Goal: Complete application form

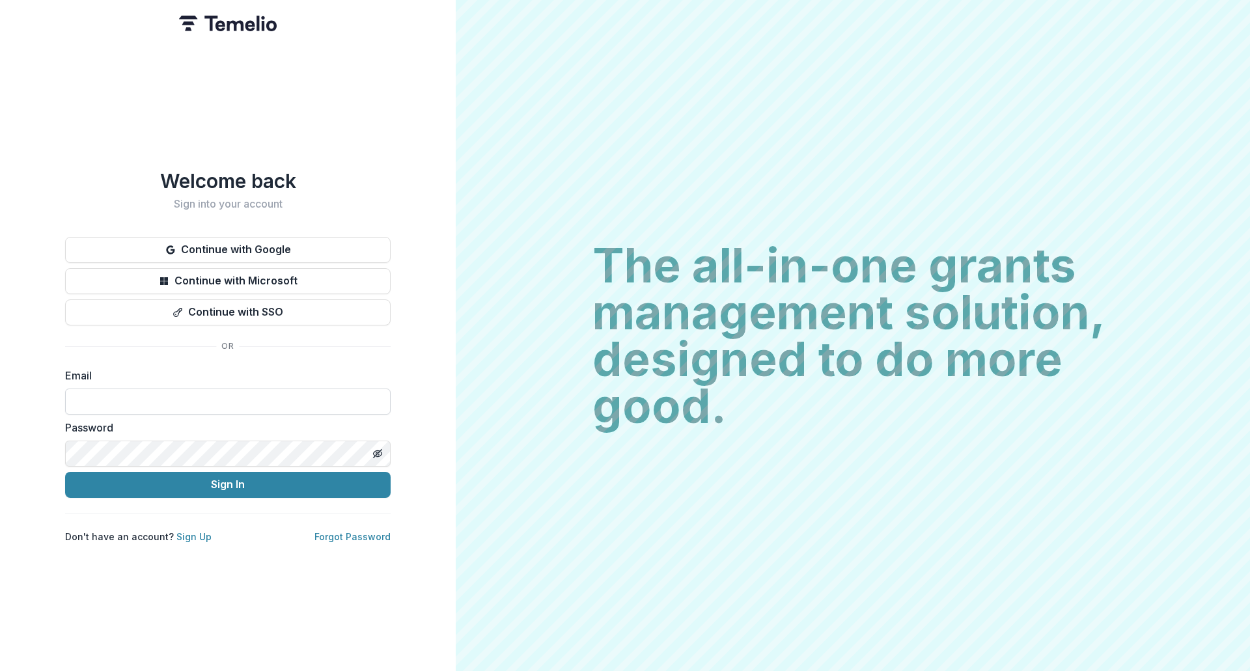
click at [179, 396] on input at bounding box center [228, 402] width 326 height 26
type input "**********"
click at [382, 443] on button "Toggle password visibility" at bounding box center [377, 453] width 21 height 21
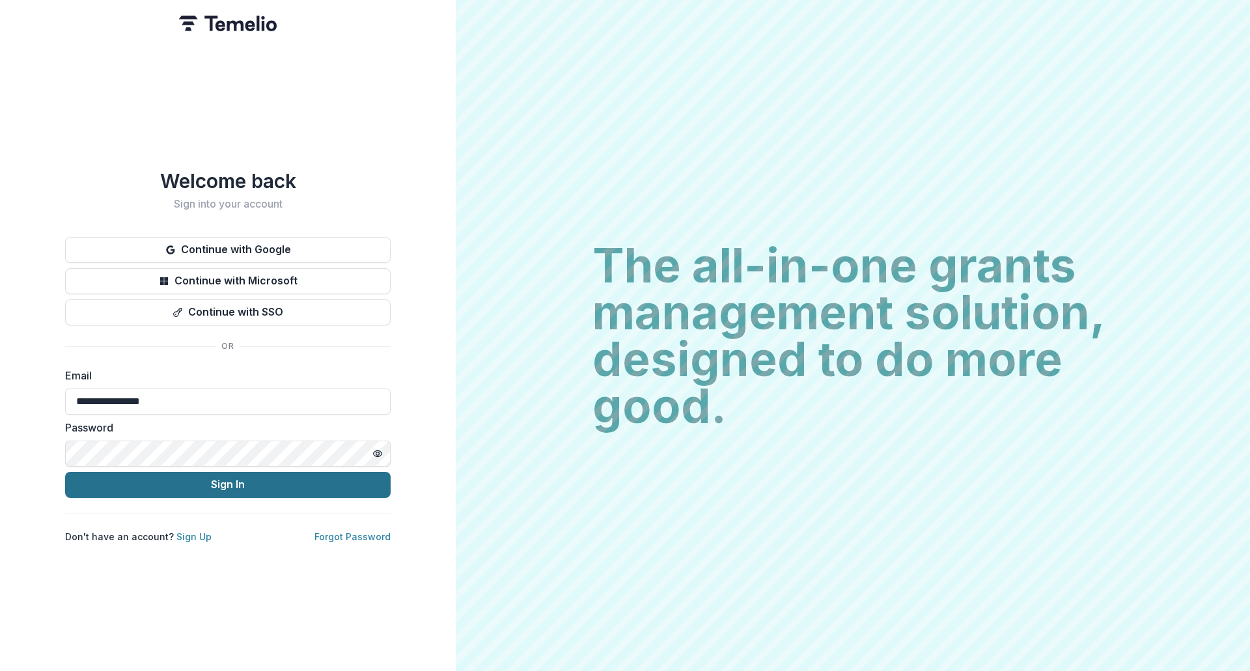
click at [285, 477] on button "Sign In" at bounding box center [228, 485] width 326 height 26
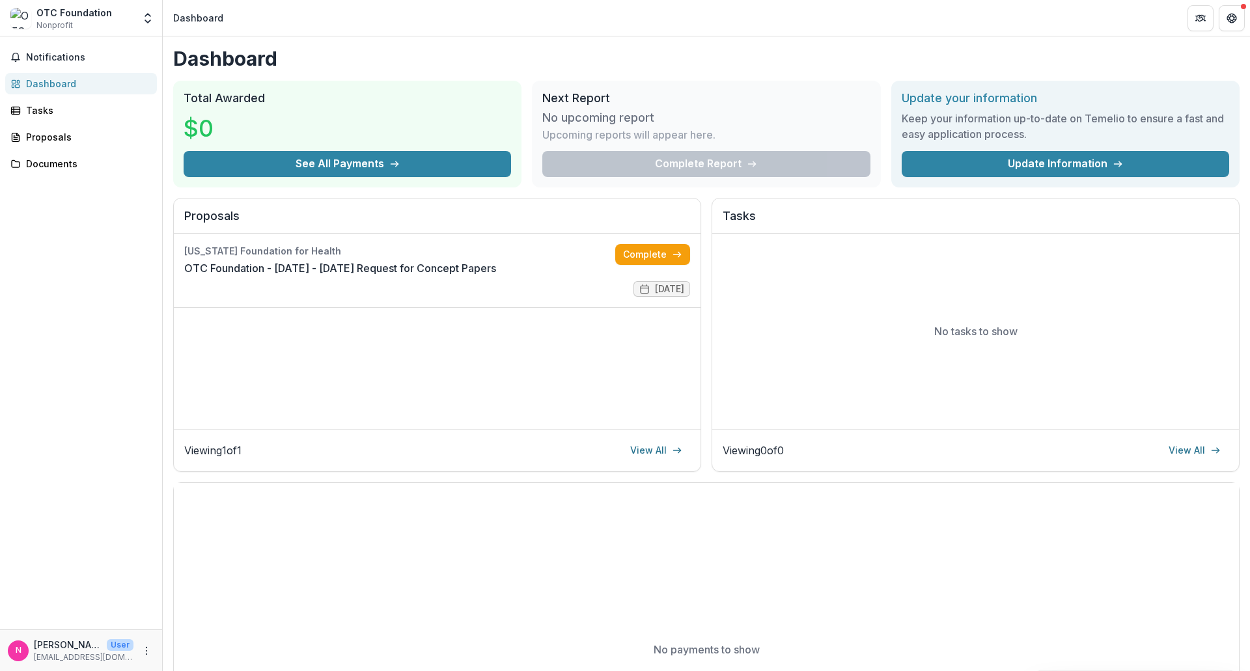
click at [46, 98] on div "Notifications Dashboard Tasks Proposals Documents" at bounding box center [81, 332] width 162 height 593
click at [35, 109] on div "Tasks" at bounding box center [86, 111] width 120 height 14
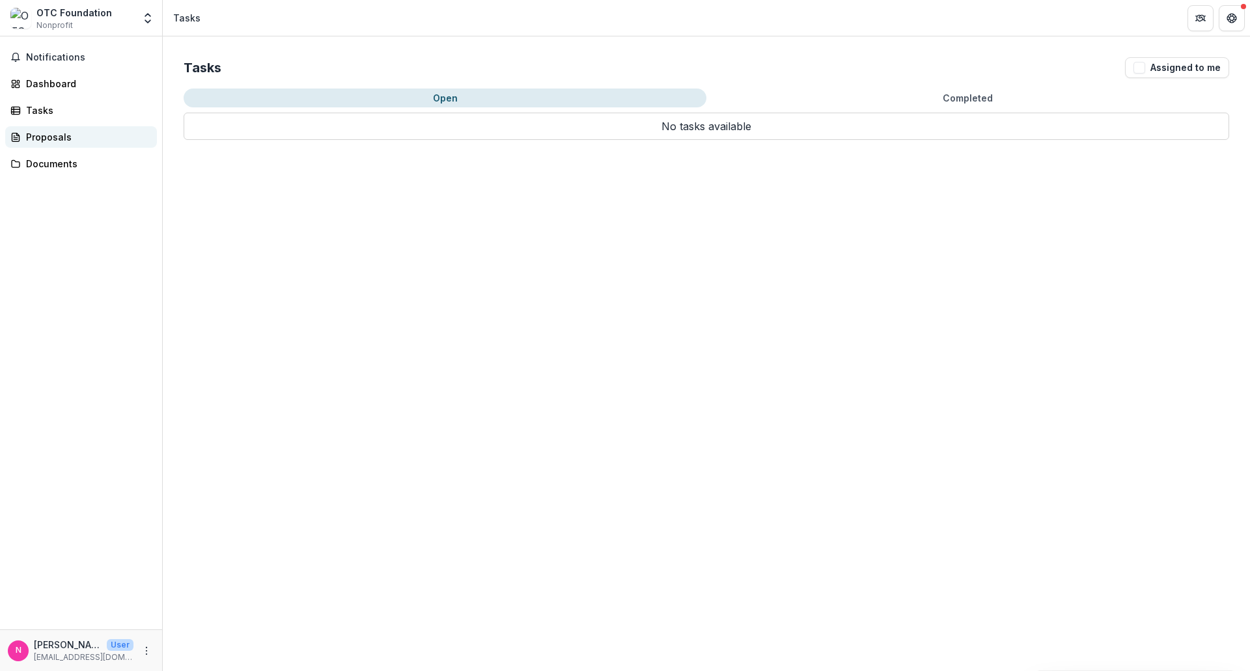
click at [36, 134] on div "Proposals" at bounding box center [86, 137] width 120 height 14
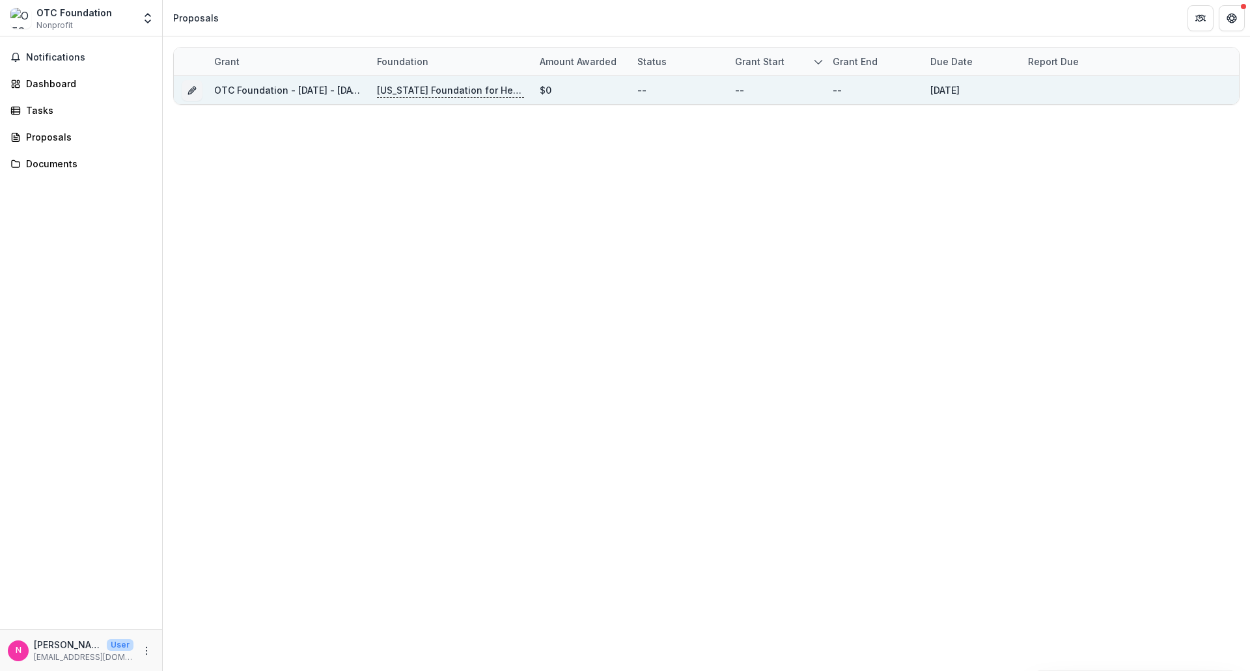
click at [458, 91] on p "[US_STATE] Foundation for Health" at bounding box center [450, 90] width 147 height 14
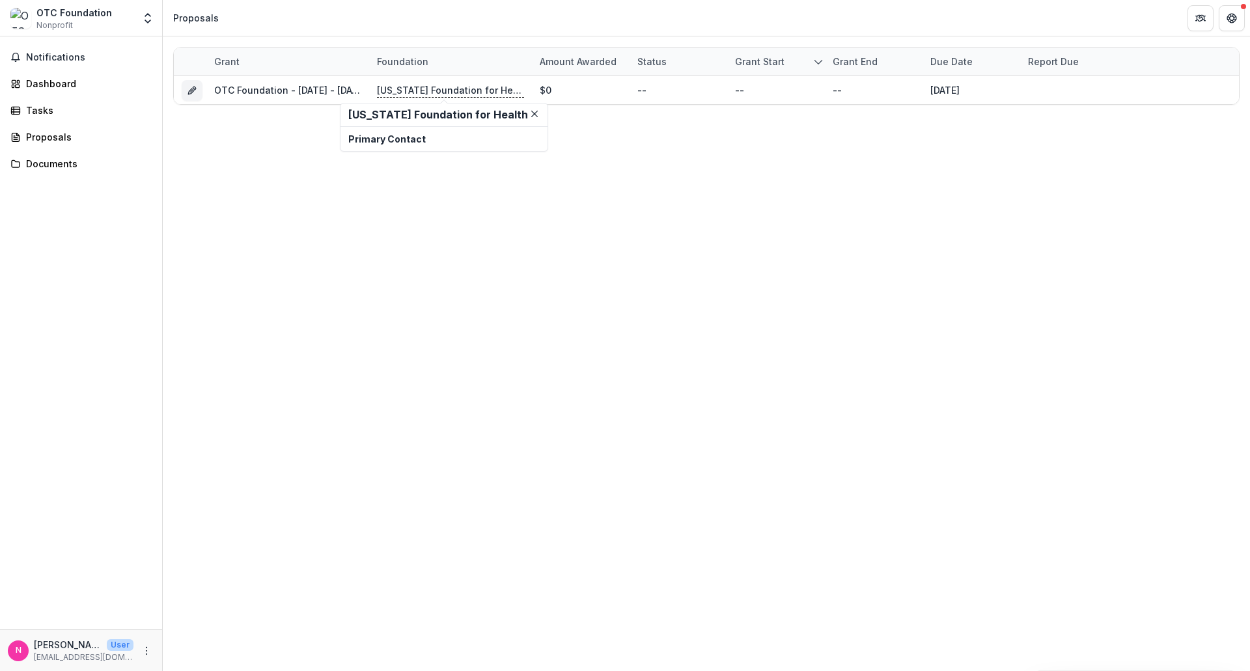
click at [375, 115] on h2 "Missouri Foundation for Health" at bounding box center [443, 115] width 191 height 12
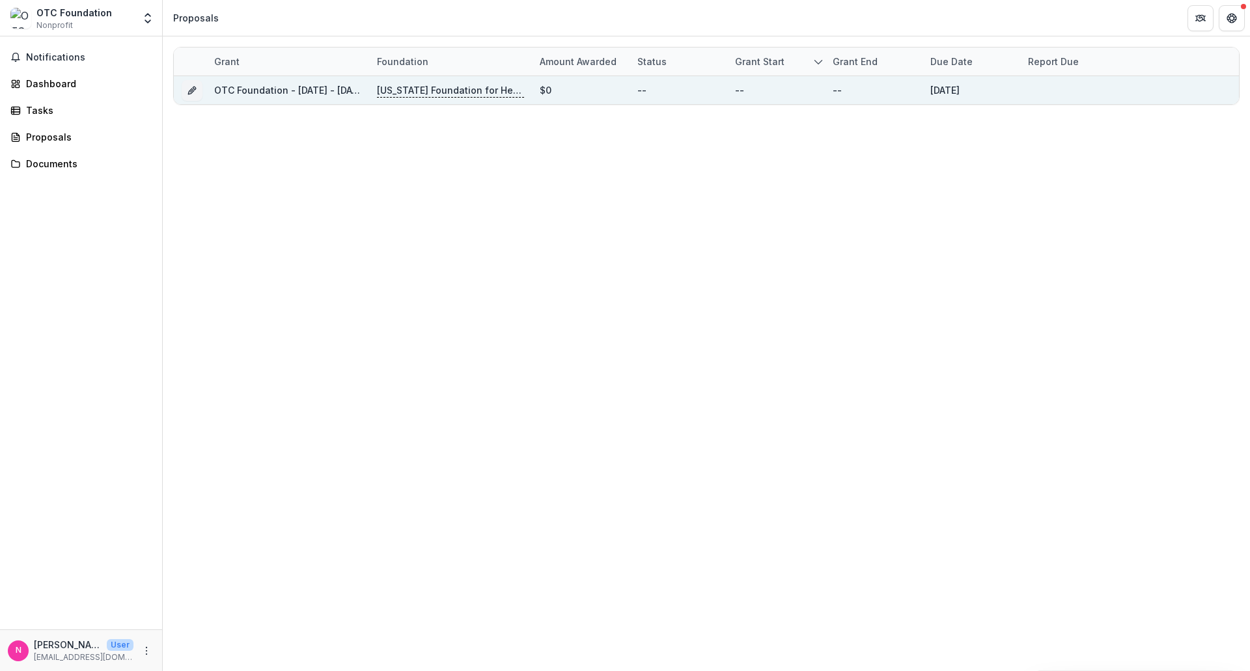
click at [280, 85] on link "OTC Foundation - 2025 - 2025 Request for Concept Papers" at bounding box center [356, 90] width 284 height 11
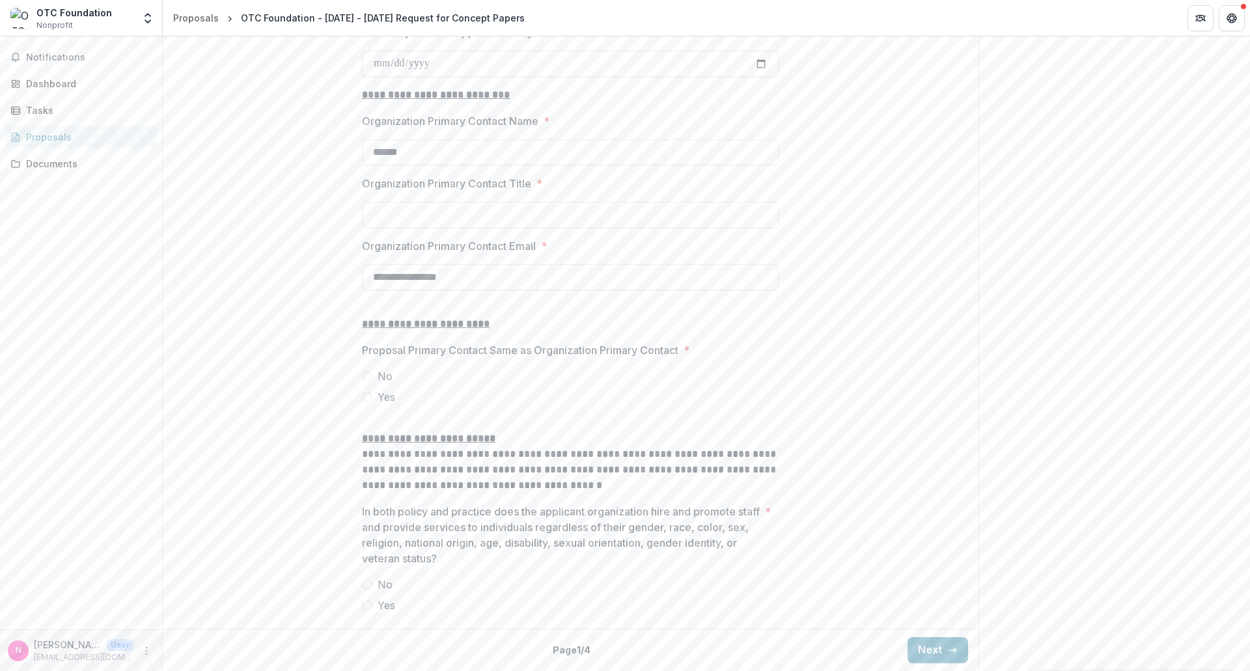
scroll to position [1398, 0]
click at [938, 650] on button "Next" at bounding box center [938, 650] width 61 height 26
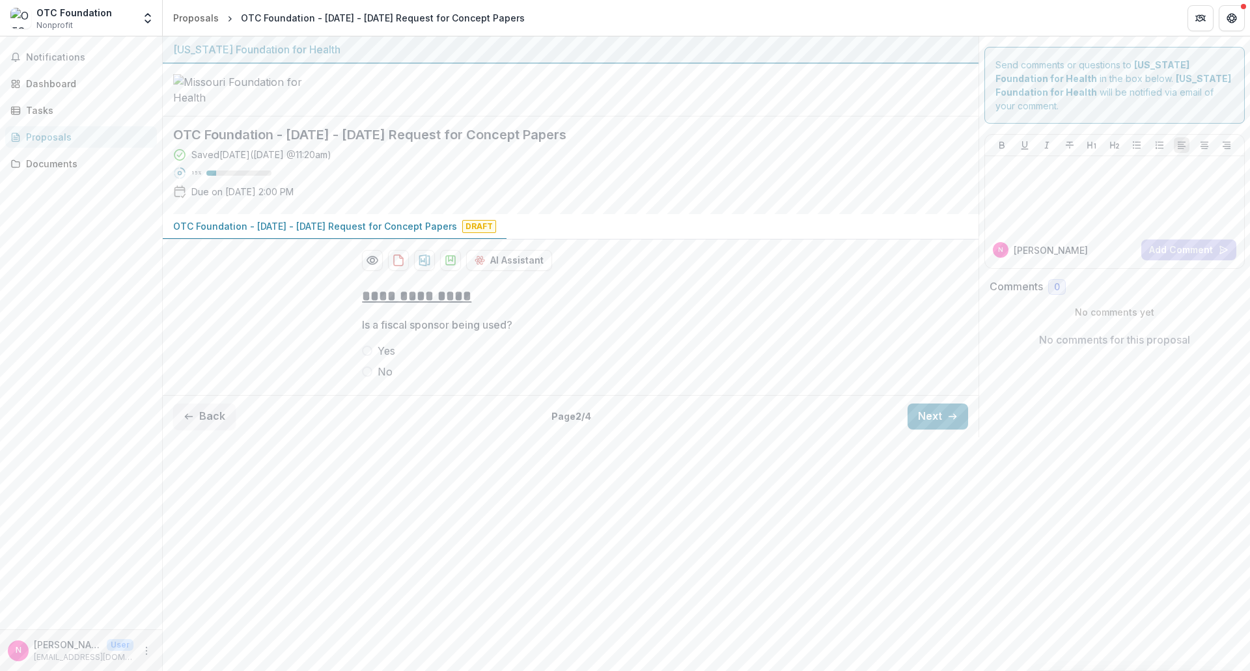
scroll to position [0, 0]
click at [928, 430] on button "Next" at bounding box center [938, 417] width 61 height 26
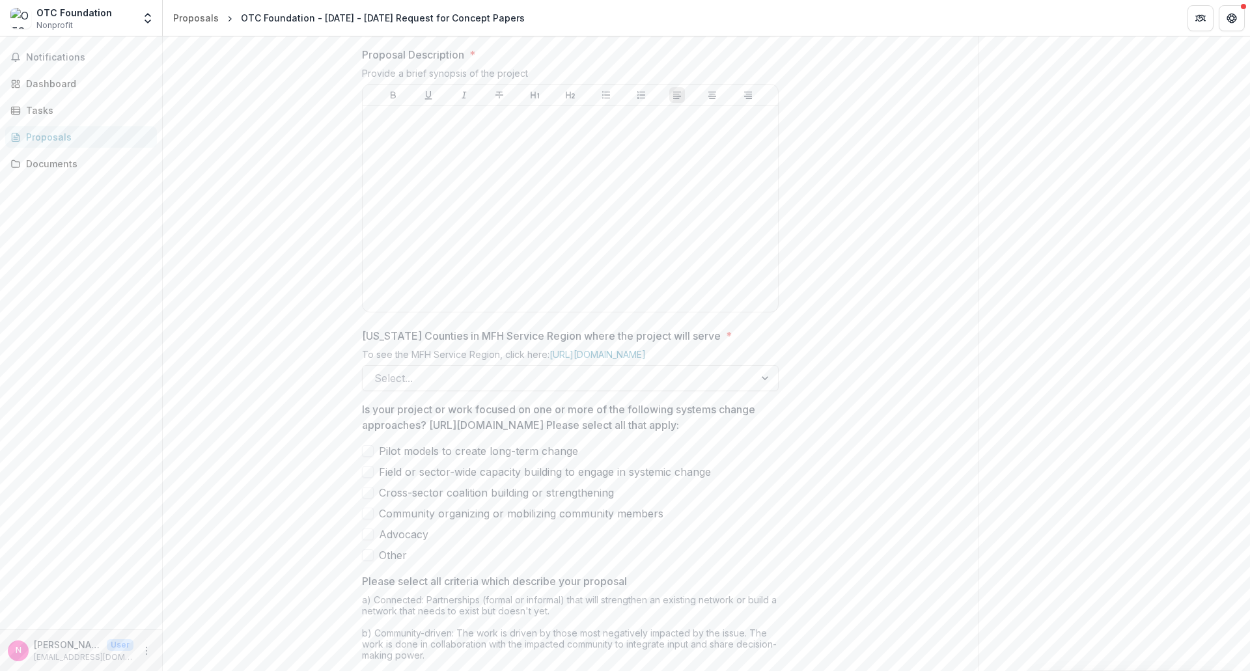
scroll to position [521, 0]
click at [517, 277] on div at bounding box center [570, 208] width 405 height 195
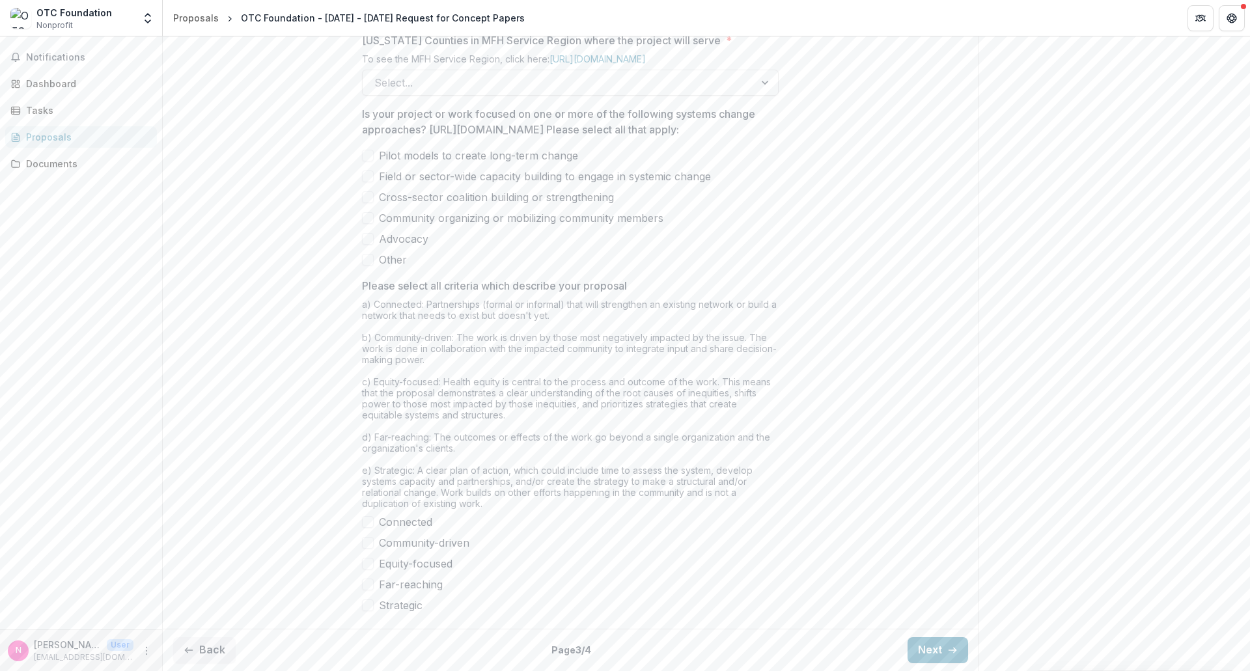
scroll to position [930, 0]
click at [923, 645] on button "Next" at bounding box center [938, 650] width 61 height 26
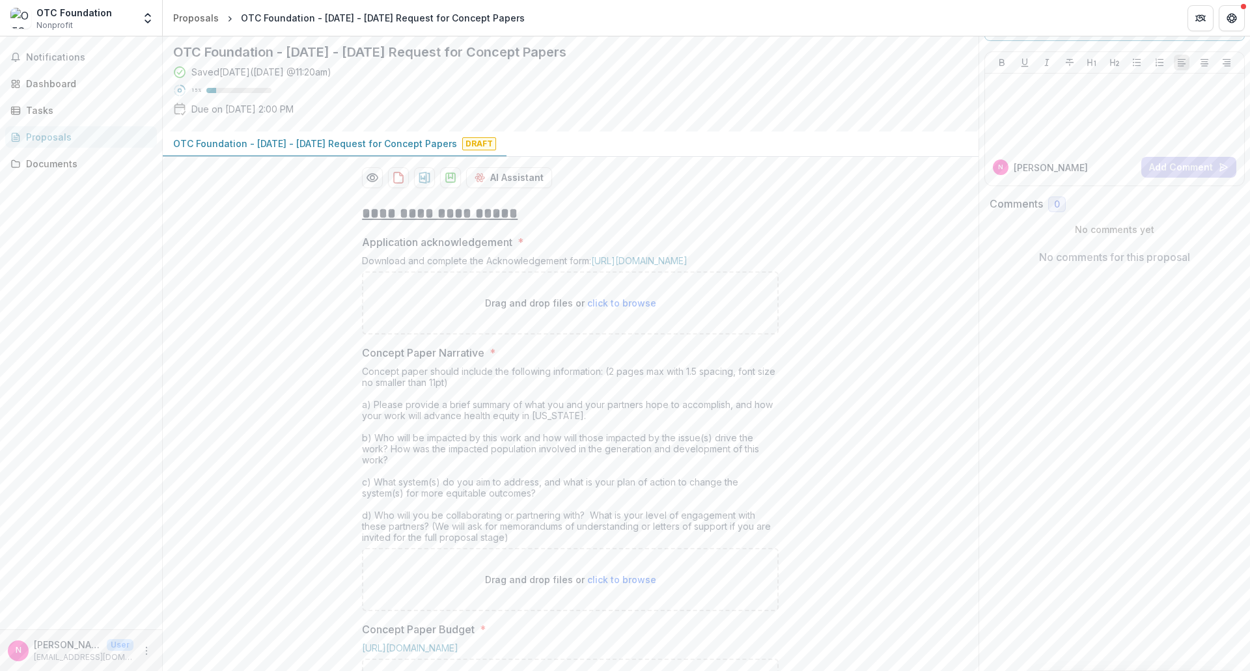
scroll to position [0, 0]
